Goal: Transaction & Acquisition: Subscribe to service/newsletter

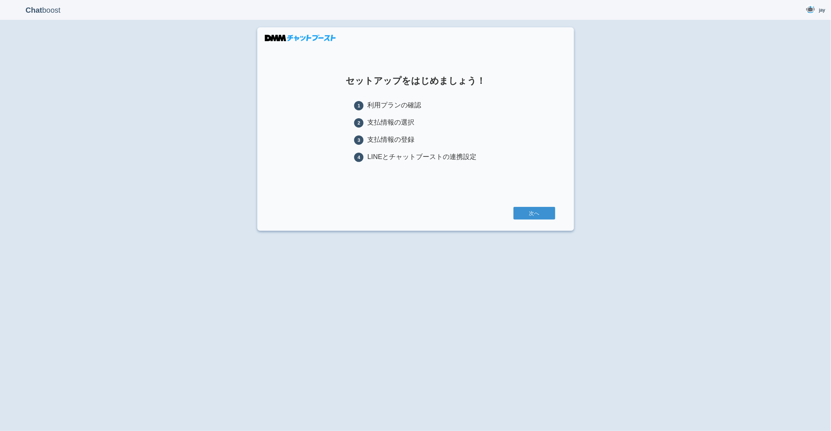
click at [660, 135] on div "Chat boost jay jay Member since admin 2025-09-25 13:13:08 ログアウト セットアップをはじめましょう！…" at bounding box center [415, 215] width 831 height 431
click at [387, 174] on section "セットアップをはじめましょう！ 1 利用プランの確認 2 支払情報の選択 3 支払情報の登録 4 LINEとチャットブーストの連携設定 次へ" at bounding box center [415, 129] width 317 height 204
click at [555, 212] on link "次へ" at bounding box center [535, 213] width 42 height 13
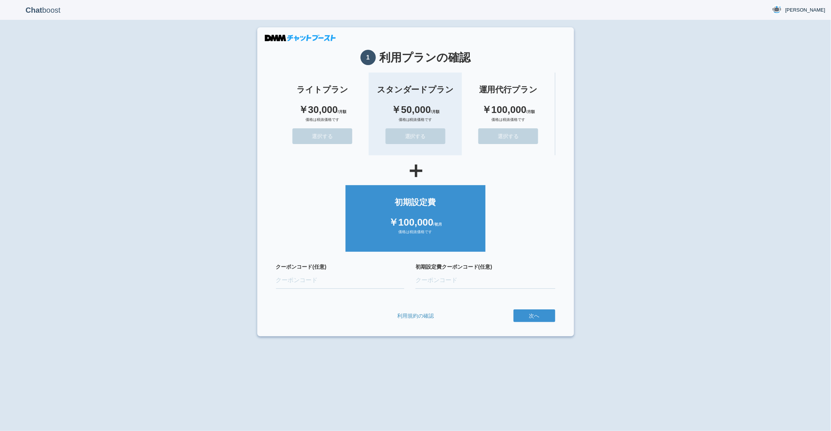
click at [422, 133] on button "選択する" at bounding box center [416, 136] width 60 height 16
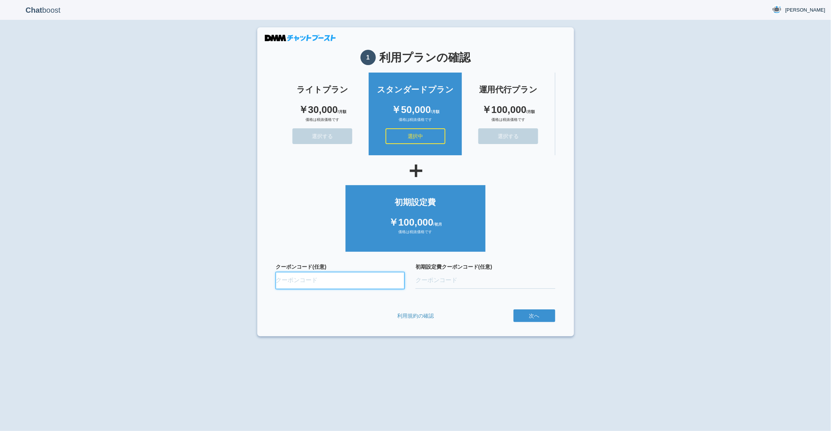
click at [339, 272] on input "クーポンコード(任意)" at bounding box center [340, 280] width 129 height 16
click at [536, 316] on button "次へ" at bounding box center [535, 315] width 42 height 13
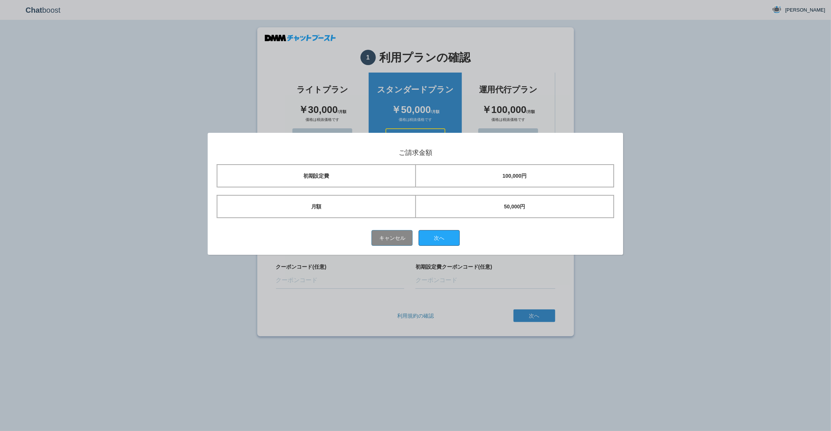
click at [443, 238] on button "次へ" at bounding box center [439, 238] width 41 height 16
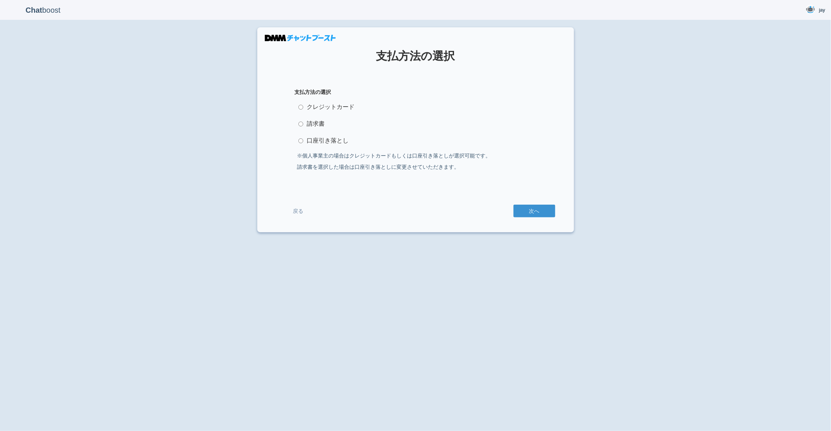
click at [333, 106] on label "クレジットカード" at bounding box center [416, 107] width 242 height 15
click at [303, 106] on input "クレジットカード" at bounding box center [301, 107] width 5 height 5
radio input "true"
click at [538, 127] on div "支払方法の選択 クレジットカード 請求書 口座引き落とし ※個人事業主の場合はクレジットカードもしくは口座引き落としが選択可能です。 請求書を選択した場合は口…" at bounding box center [416, 131] width 280 height 86
click at [546, 213] on button "次へ" at bounding box center [535, 211] width 42 height 13
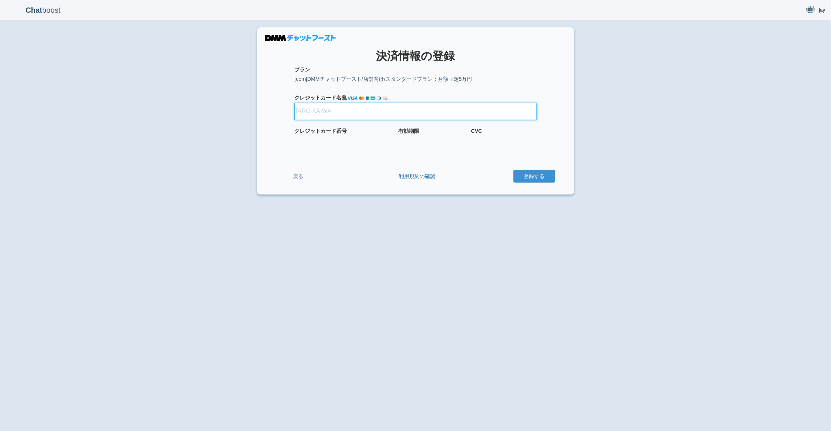
click at [321, 115] on input "クレジット カード名義" at bounding box center [416, 111] width 242 height 16
type input "test"
click at [332, 137] on iframe at bounding box center [325, 140] width 60 height 7
click at [397, 140] on div at bounding box center [370, 140] width 150 height 7
click at [440, 253] on div "Chat boost jay jay Member since admin 2025-09-25 13:13:08 ログアウト × 決済情報の登録 プラン 適…" at bounding box center [415, 215] width 831 height 431
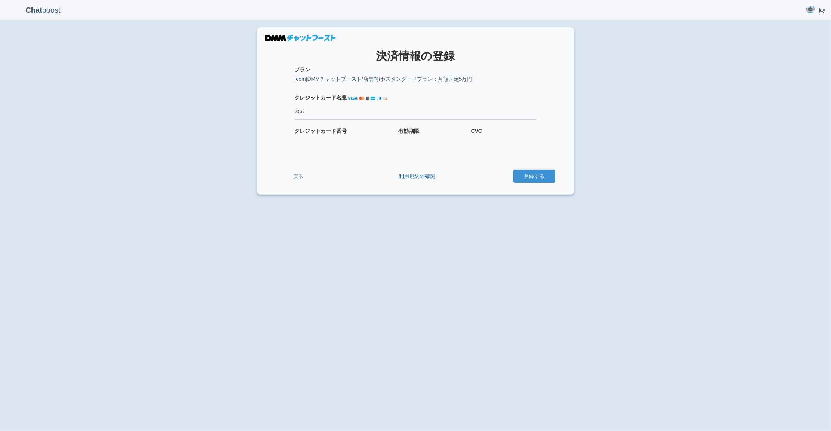
click at [507, 253] on div "Chat boost jay jay Member since admin 2025-09-25 13:13:08 ログアウト × 決済情報の登録 プラン 適…" at bounding box center [415, 215] width 831 height 431
click at [537, 181] on button "登録する" at bounding box center [535, 176] width 42 height 13
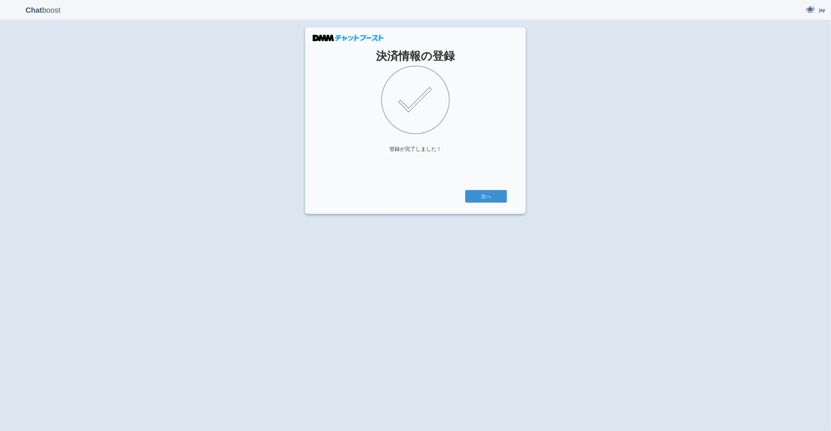
click at [382, 319] on div "Chat boost [PERSON_NAME] [PERSON_NAME] Member since admin [DATE] 13:13:08 ログアウト…" at bounding box center [415, 215] width 831 height 431
click at [422, 249] on div "Chat boost [PERSON_NAME] [PERSON_NAME] Member since admin [DATE] 13:13:08 ログアウト…" at bounding box center [415, 215] width 831 height 431
